Goal: Task Accomplishment & Management: Manage account settings

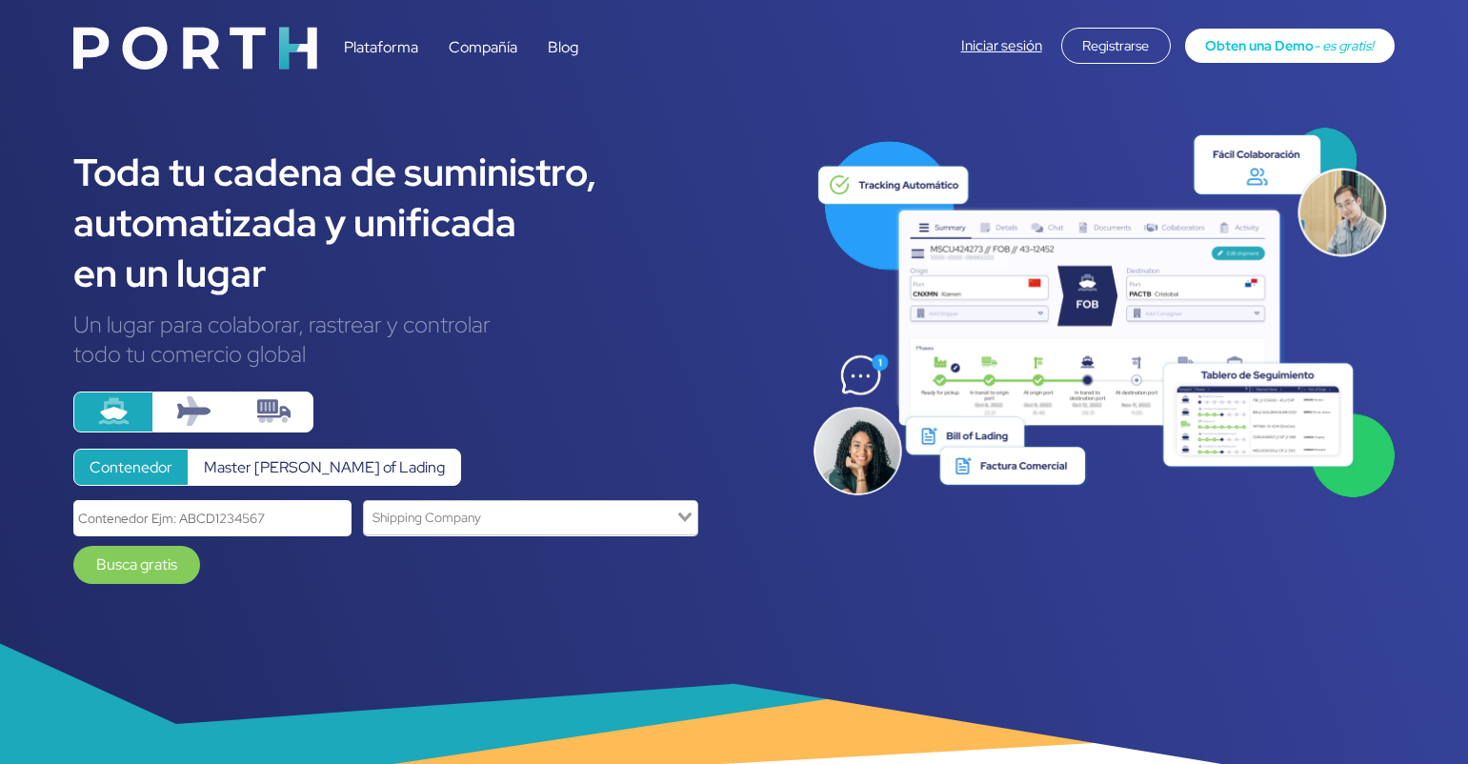
click at [980, 44] on link "Iniciar sesión" at bounding box center [1001, 45] width 81 height 19
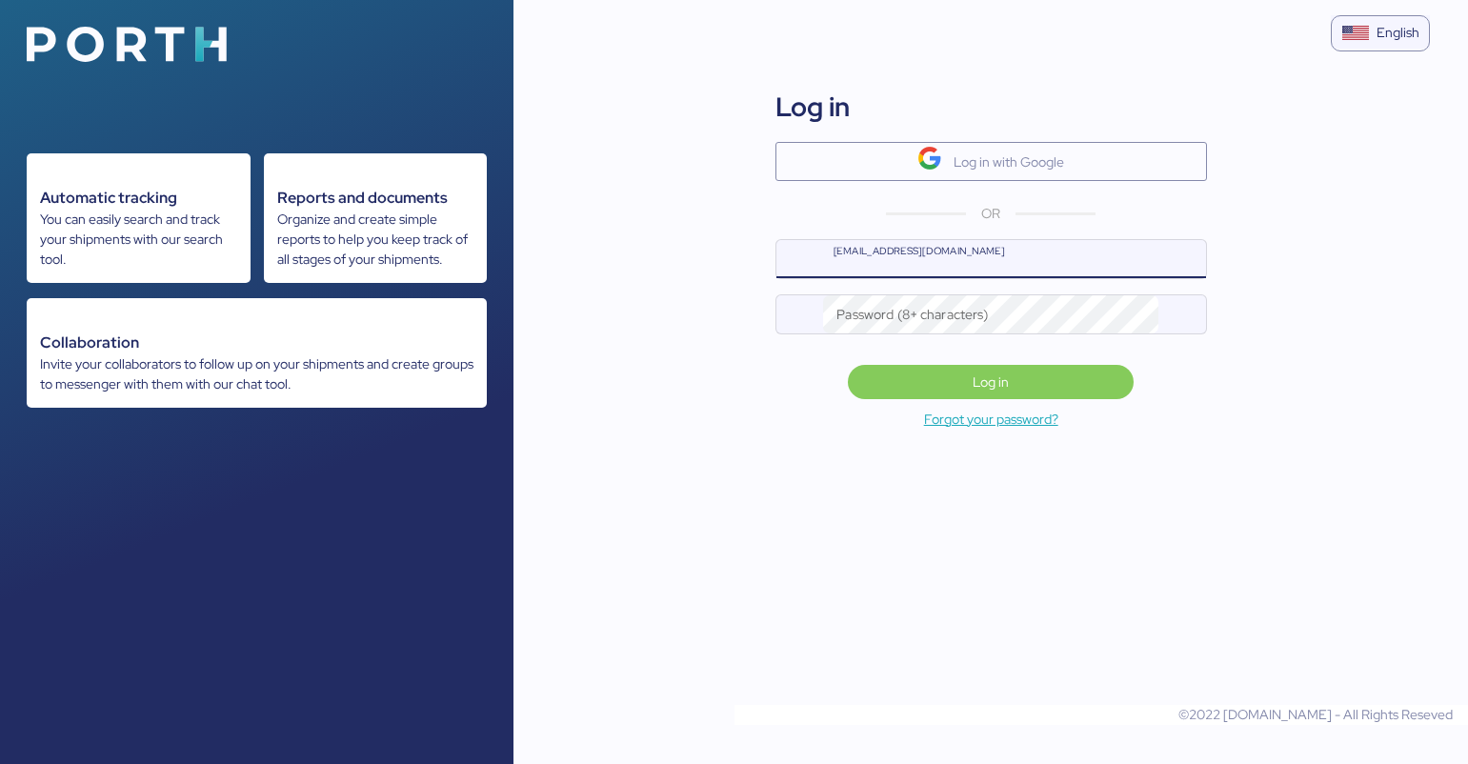
click at [925, 266] on input "[EMAIL_ADDRESS][DOMAIN_NAME]" at bounding box center [1014, 259] width 382 height 38
type input "[EMAIL_ADDRESS][PERSON_NAME][DOMAIN_NAME]"
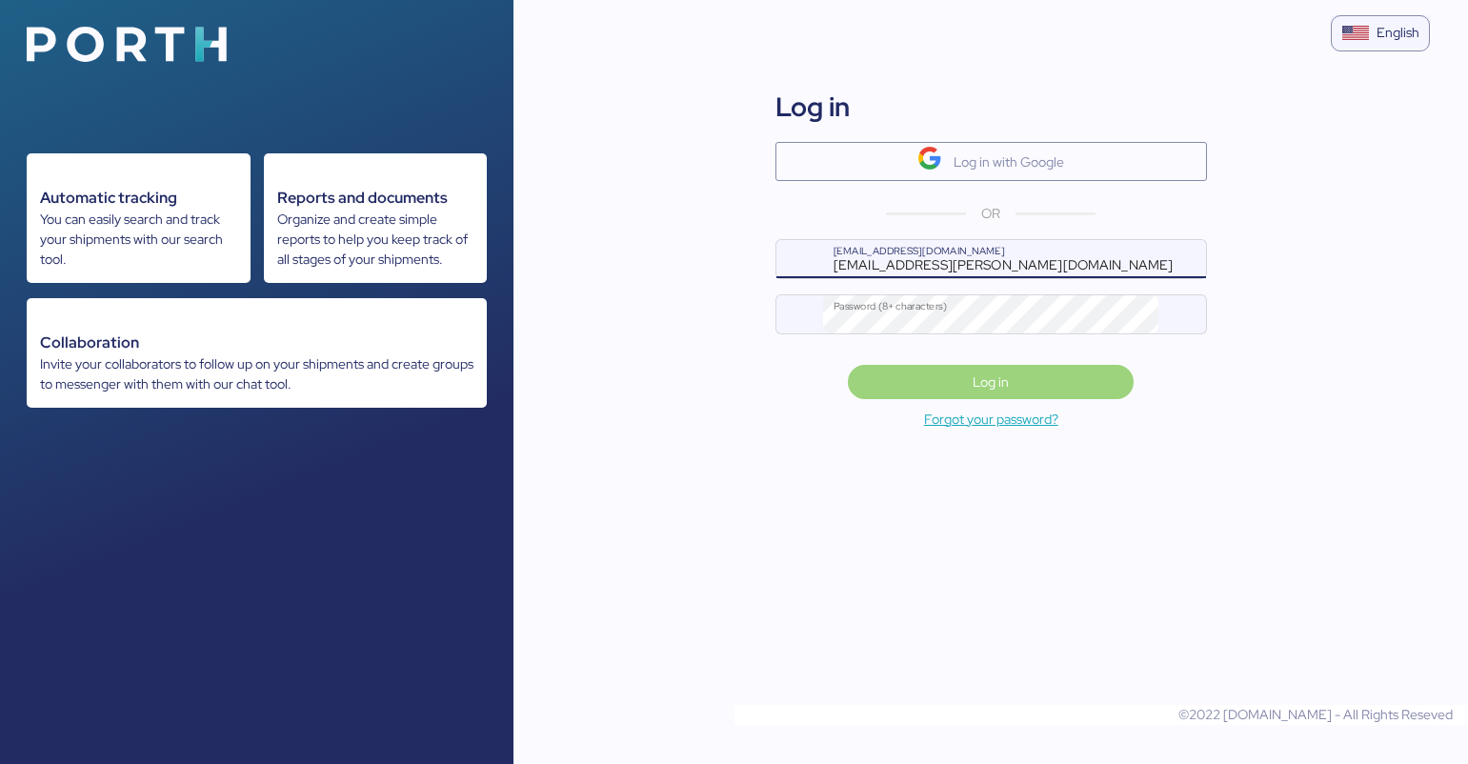
click at [977, 380] on span "Log in" at bounding box center [990, 382] width 36 height 23
